Goal: Find specific page/section: Find specific page/section

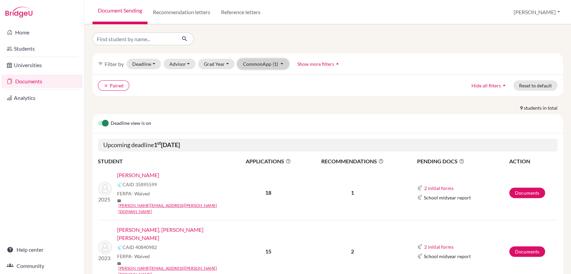
click at [280, 63] on button "CommonApp (1)" at bounding box center [263, 64] width 52 height 10
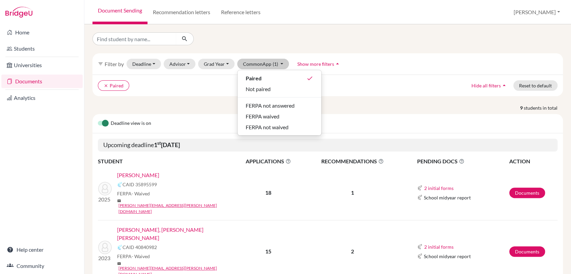
click at [186, 85] on ul "clear Paired" at bounding box center [270, 85] width 345 height 10
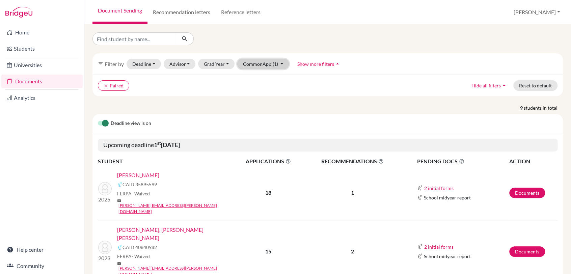
click at [279, 64] on button "CommonApp (1)" at bounding box center [263, 64] width 52 height 10
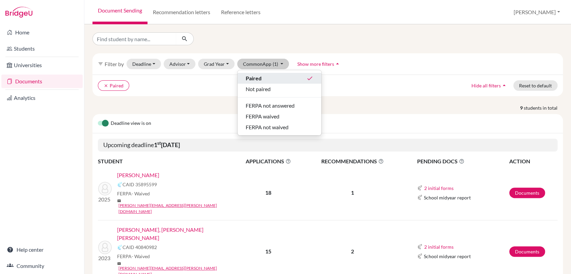
click at [308, 77] on icon "done" at bounding box center [310, 78] width 7 height 7
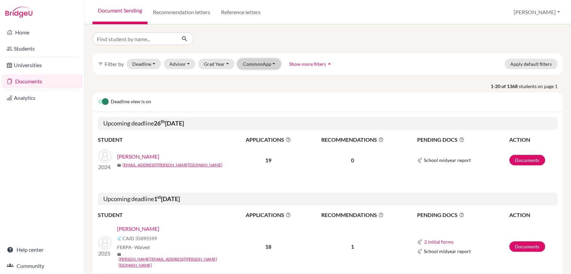
click at [273, 63] on button "CommonApp" at bounding box center [259, 64] width 44 height 10
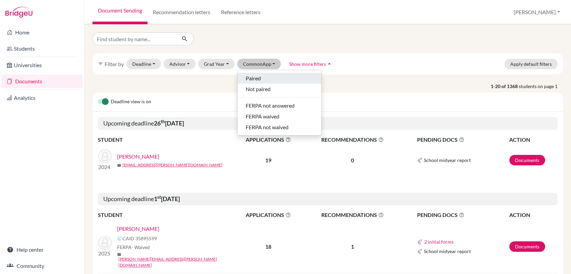
click at [267, 79] on div "Paired" at bounding box center [280, 78] width 68 height 8
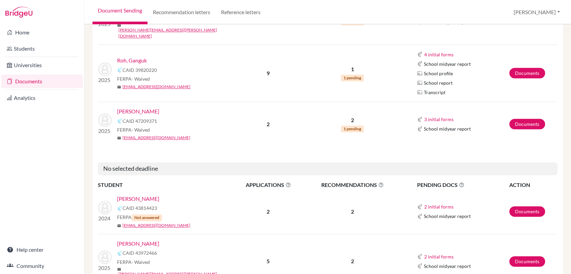
scroll to position [375, 0]
